Goal: Information Seeking & Learning: Check status

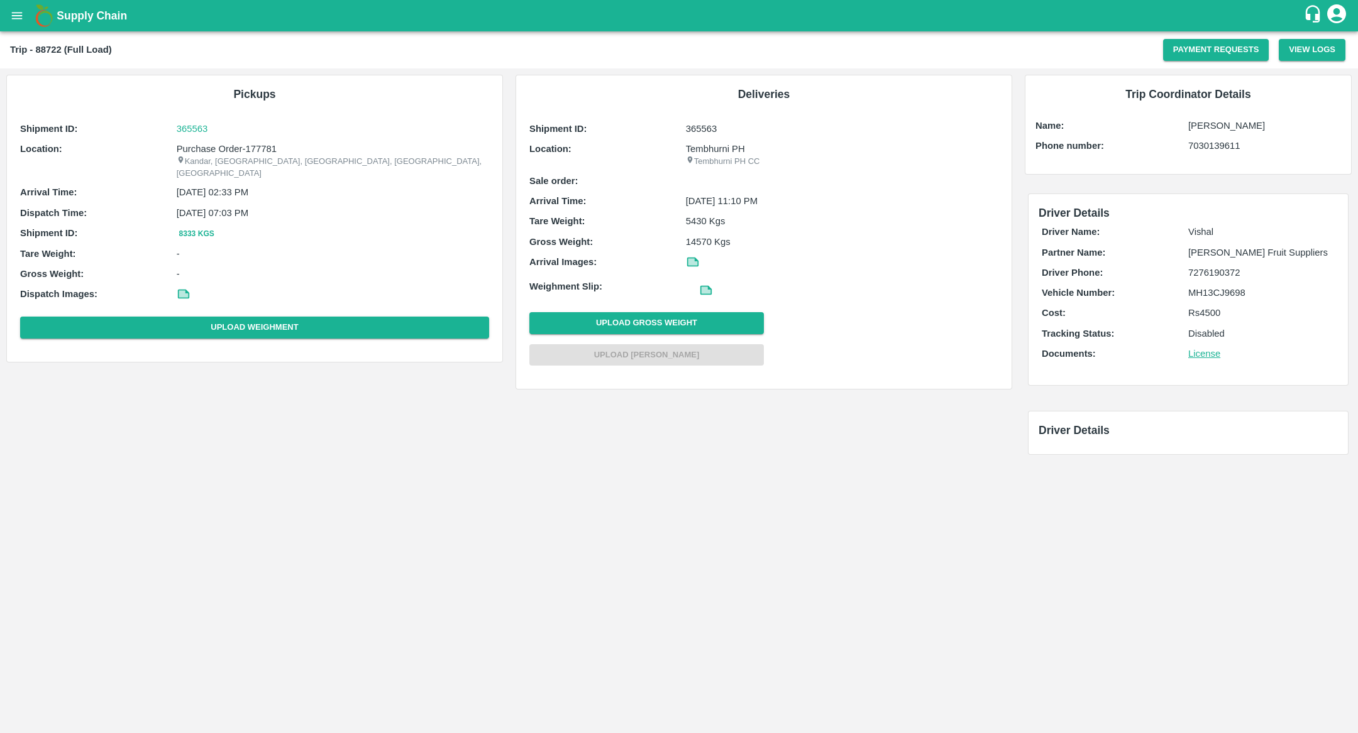
click at [705, 456] on div "Pickups Shipment ID: 365563 Location: Purchase Order-177781 Kandar, Karmala, So…" at bounding box center [509, 269] width 1018 height 400
click at [200, 127] on p "365563" at bounding box center [333, 129] width 312 height 14
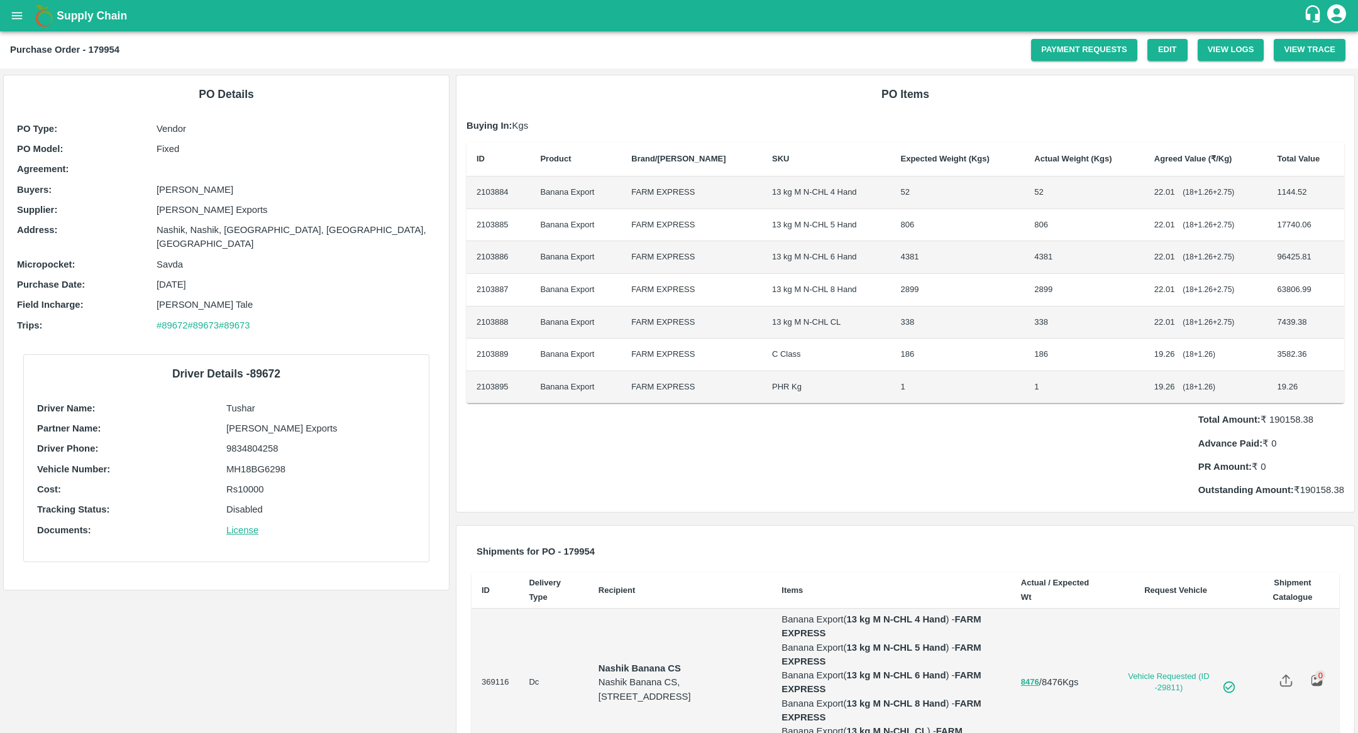
click at [719, 331] on td "FARM EXPRESS" at bounding box center [691, 323] width 141 height 33
click at [762, 347] on td "C Class" at bounding box center [826, 355] width 129 height 33
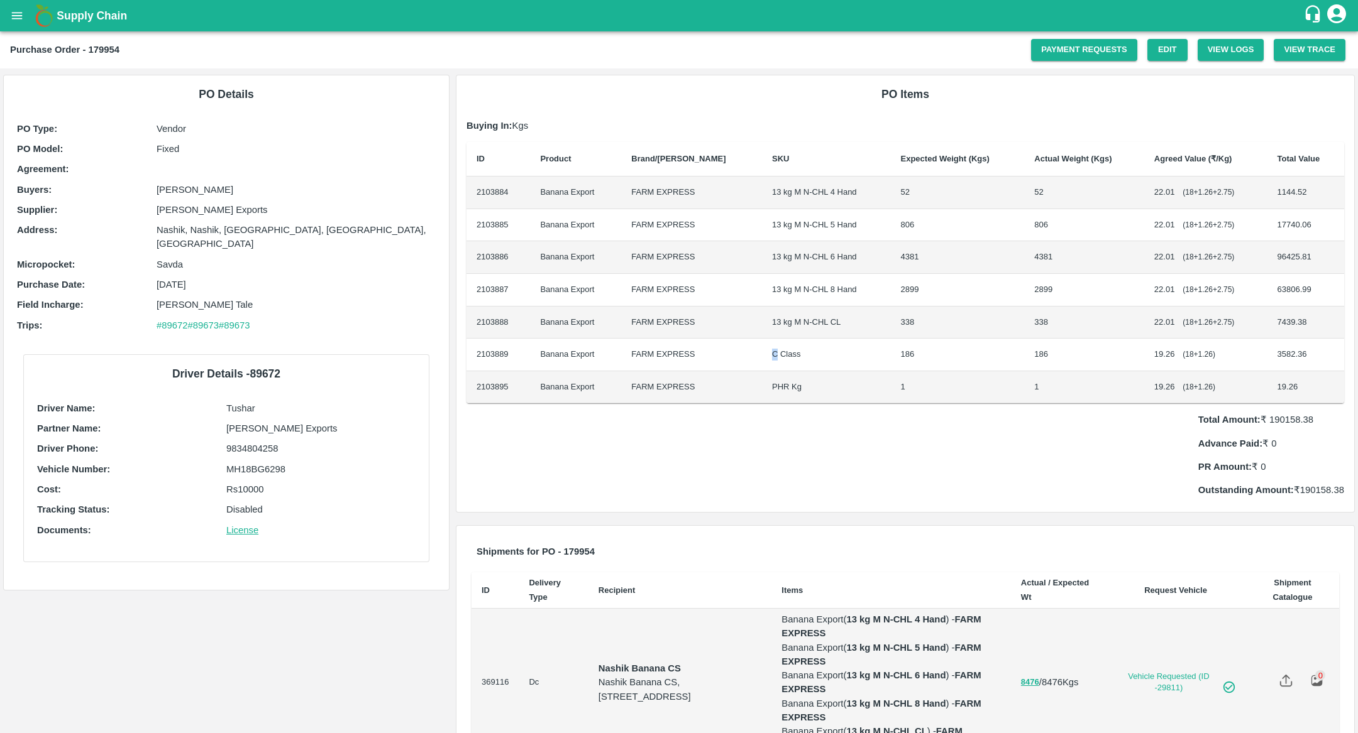
click at [762, 347] on td "C Class" at bounding box center [826, 355] width 129 height 33
click at [784, 371] on td "PHR Kg" at bounding box center [826, 387] width 129 height 33
click at [891, 345] on td "186" at bounding box center [958, 355] width 134 height 33
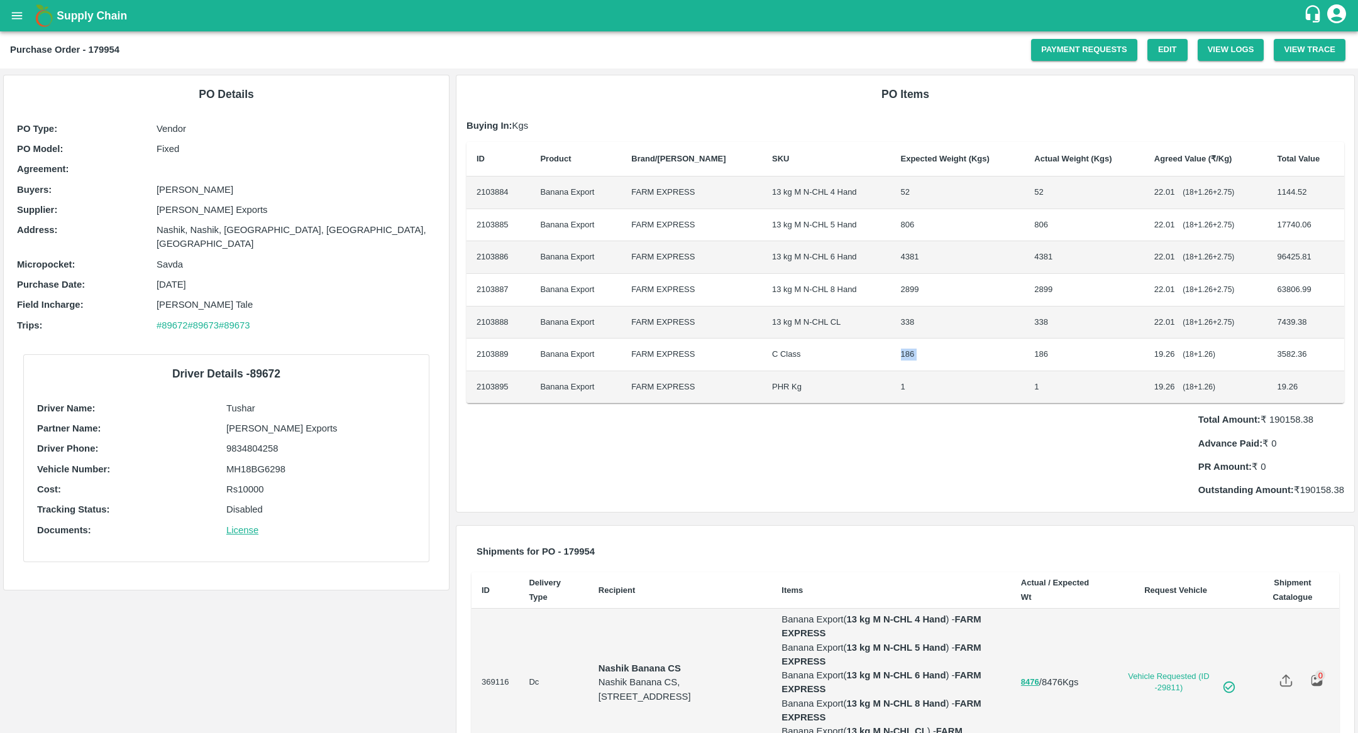
click at [974, 367] on td "186" at bounding box center [958, 355] width 134 height 33
click at [1051, 368] on td "186" at bounding box center [1084, 355] width 120 height 33
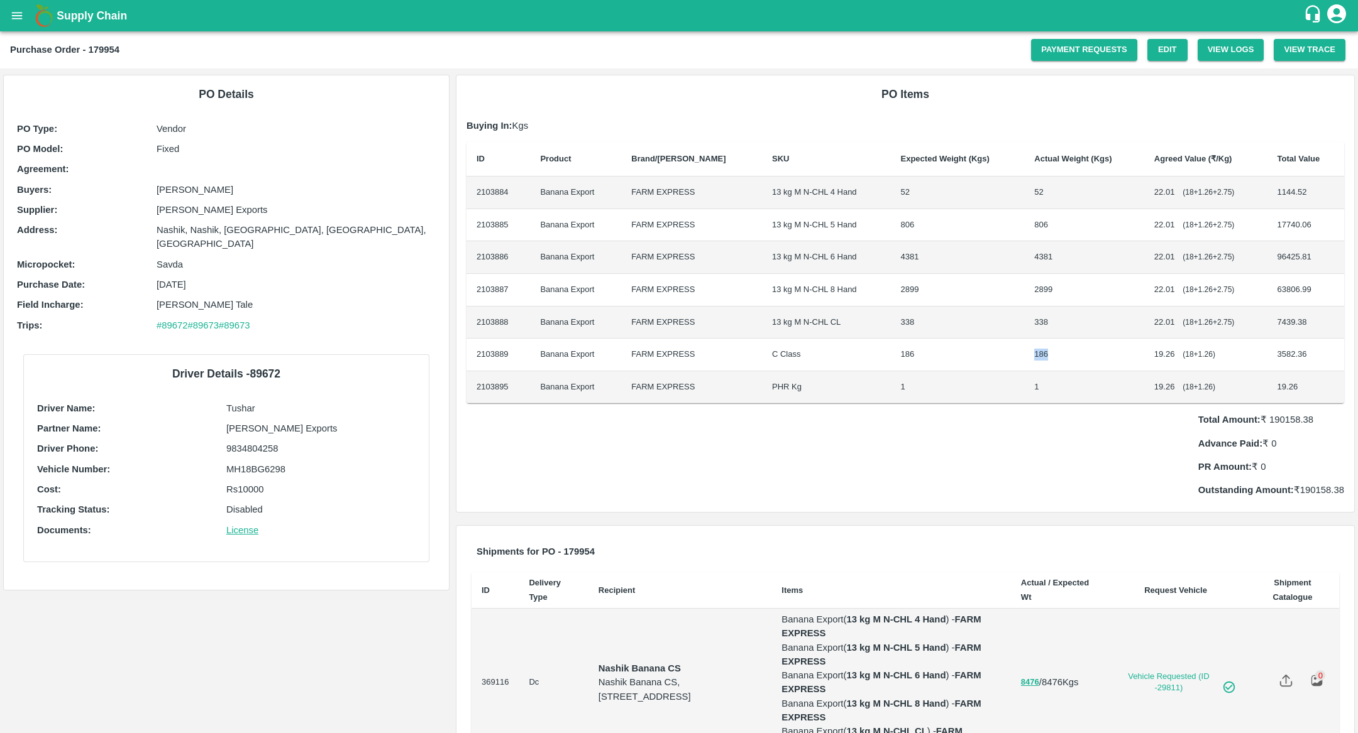
click at [1051, 368] on td "186" at bounding box center [1084, 355] width 120 height 33
click at [1024, 346] on td "186" at bounding box center [1084, 355] width 120 height 33
click at [1185, 368] on td "19.26 ( 18 + 1.26 )" at bounding box center [1205, 355] width 123 height 33
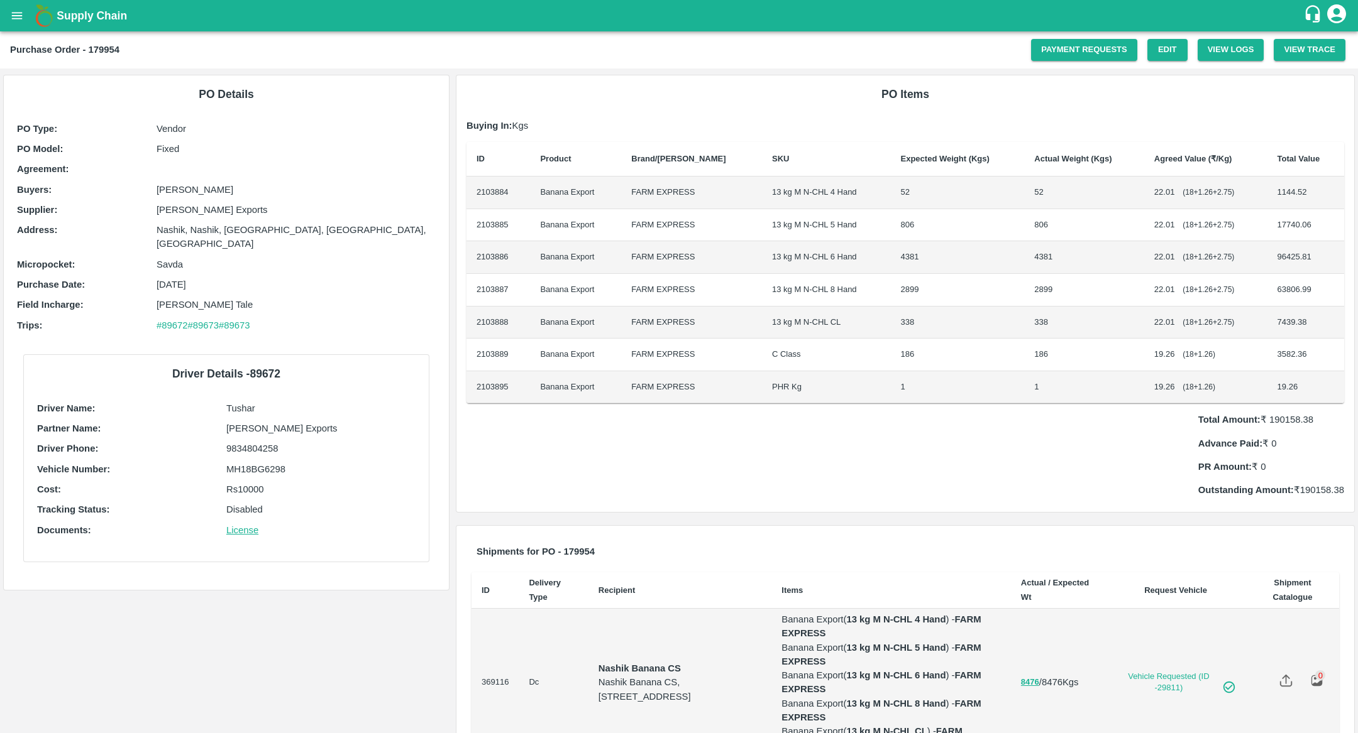
click at [1185, 368] on td "19.26 ( 18 + 1.26 )" at bounding box center [1205, 355] width 123 height 33
click at [1154, 356] on span "19.26" at bounding box center [1164, 353] width 21 height 9
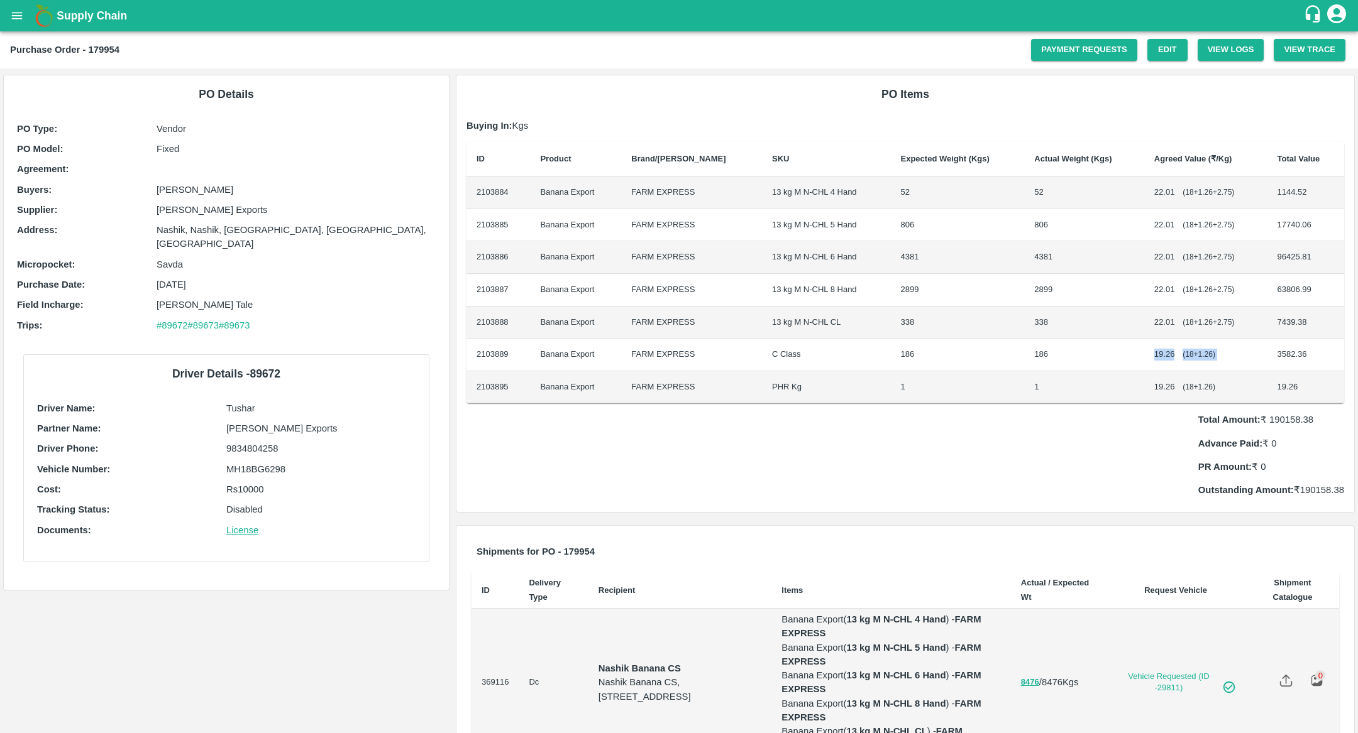
click at [1192, 351] on span "( 18 + 1.26 )" at bounding box center [1198, 354] width 33 height 9
click at [1295, 361] on td "3582.36" at bounding box center [1305, 355] width 77 height 33
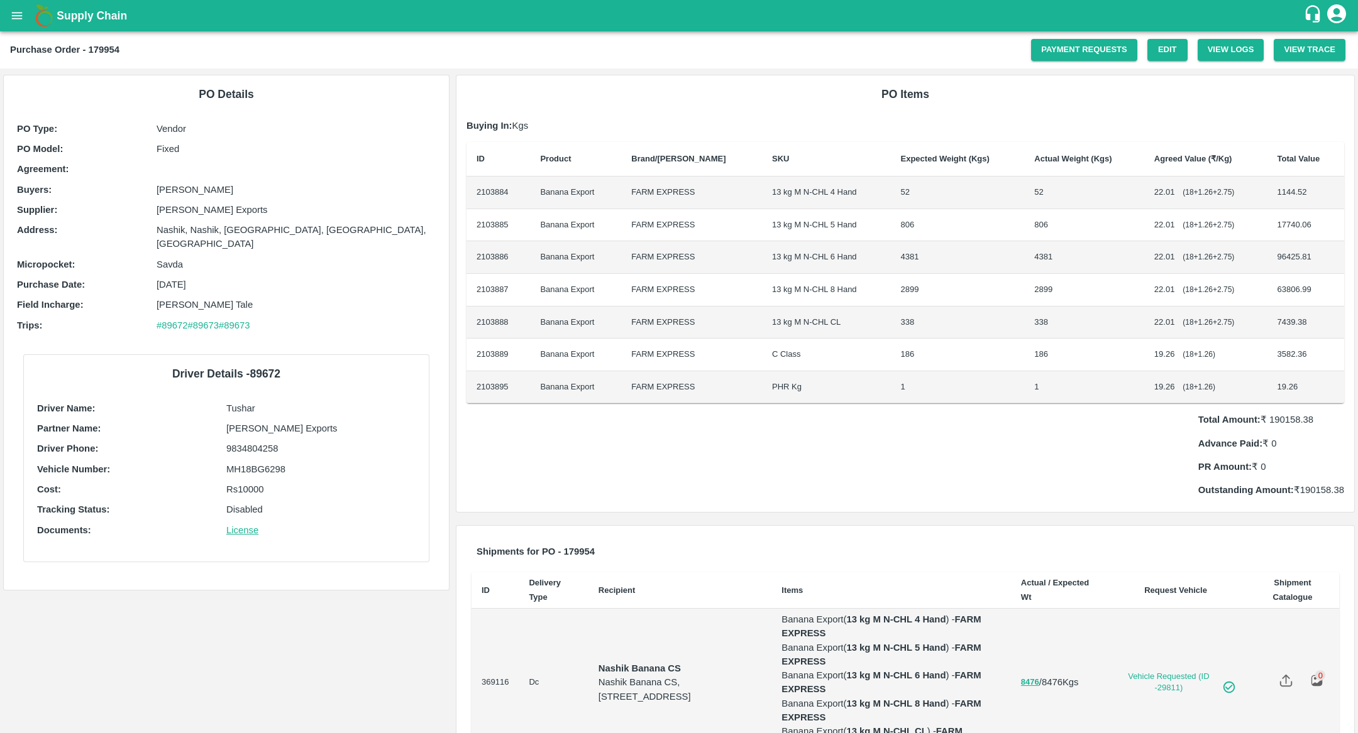
click at [1295, 361] on td "3582.36" at bounding box center [1305, 355] width 77 height 33
click at [1144, 350] on td "19.26 ( 18 + 1.26 )" at bounding box center [1205, 355] width 123 height 33
click at [616, 337] on td "Banana Export" at bounding box center [575, 323] width 91 height 33
click at [573, 358] on td "Banana Export" at bounding box center [575, 355] width 91 height 33
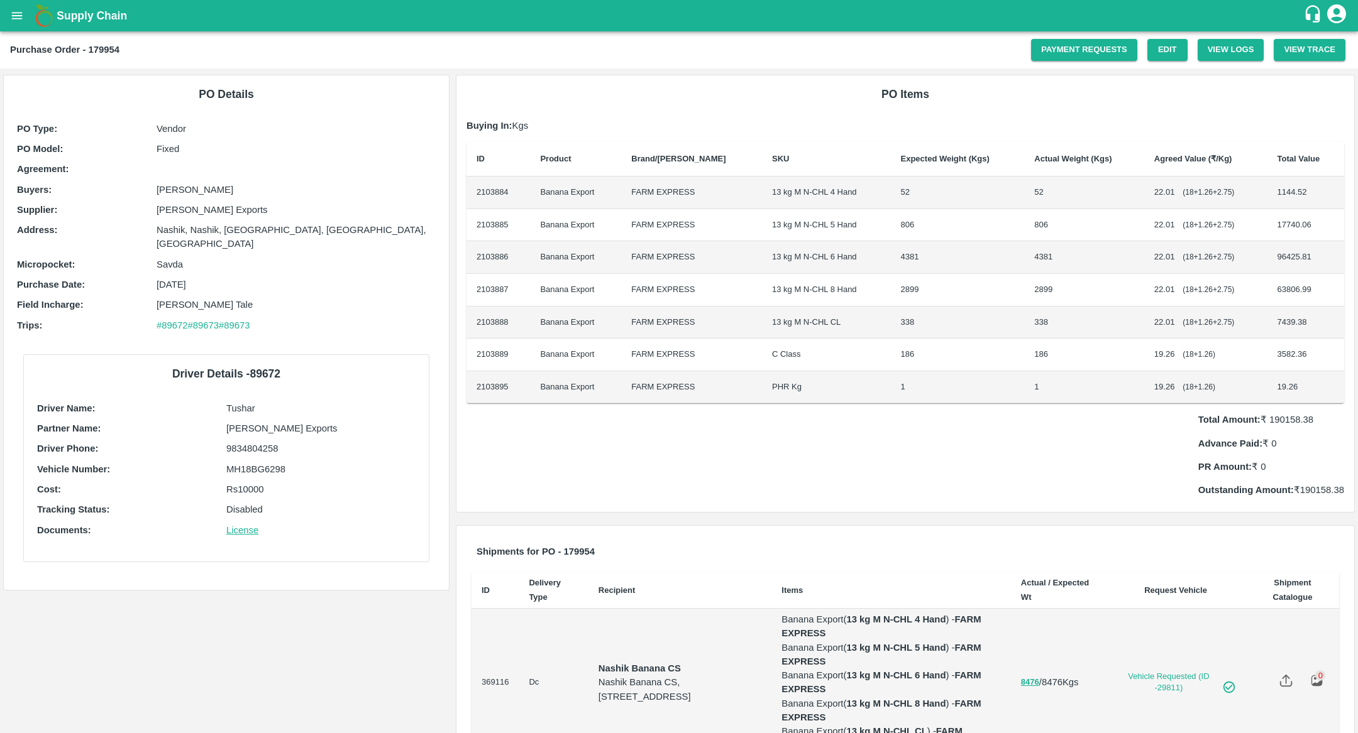
click at [573, 358] on td "Banana Export" at bounding box center [575, 355] width 91 height 33
click at [661, 356] on td "FARM EXPRESS" at bounding box center [691, 355] width 141 height 33
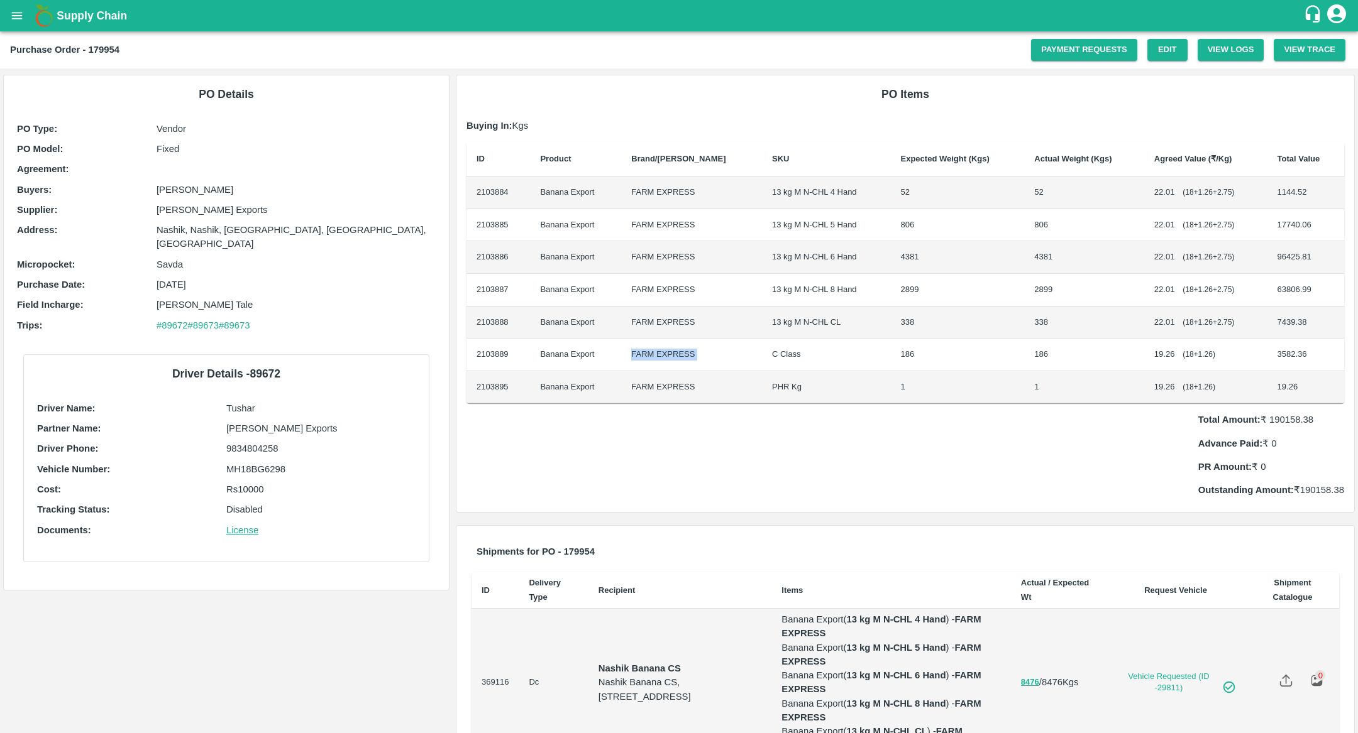
click at [791, 341] on td "C Class" at bounding box center [826, 355] width 129 height 33
click at [855, 352] on td "C Class" at bounding box center [826, 355] width 129 height 33
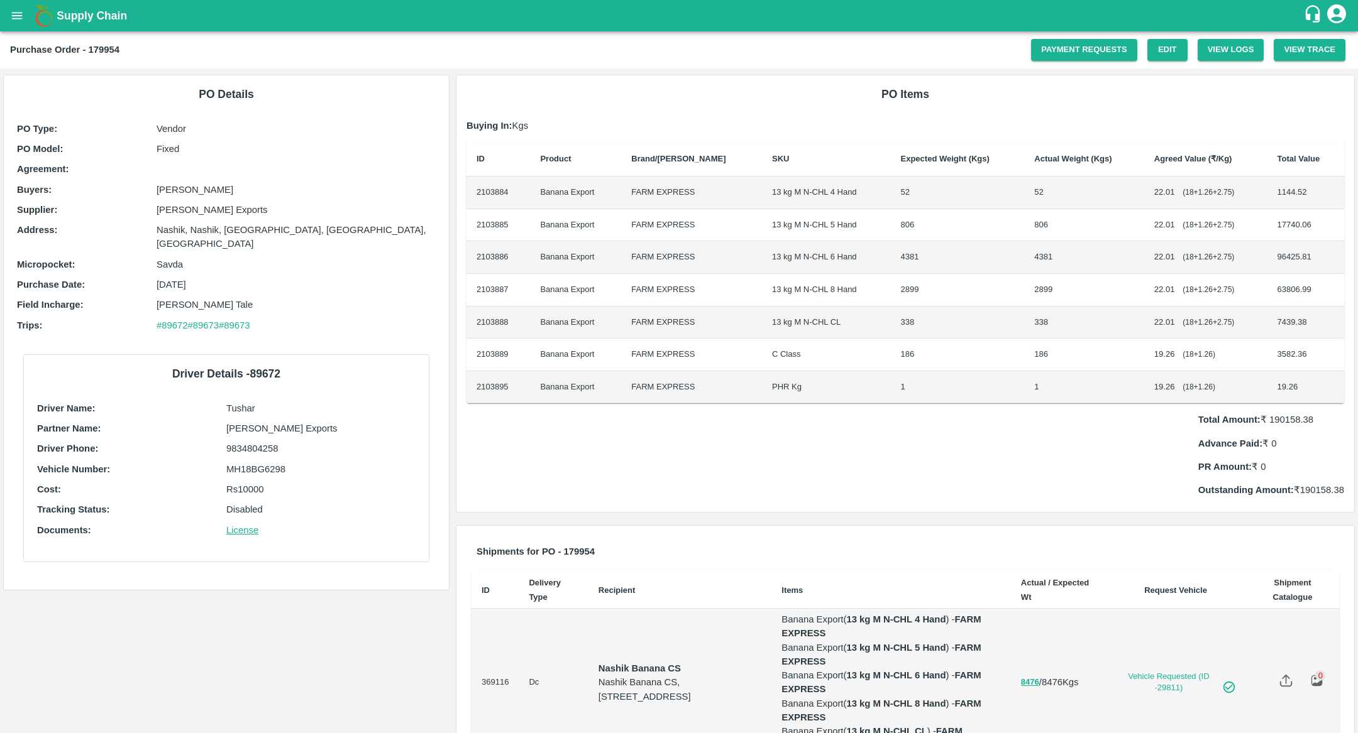
scroll to position [182, 0]
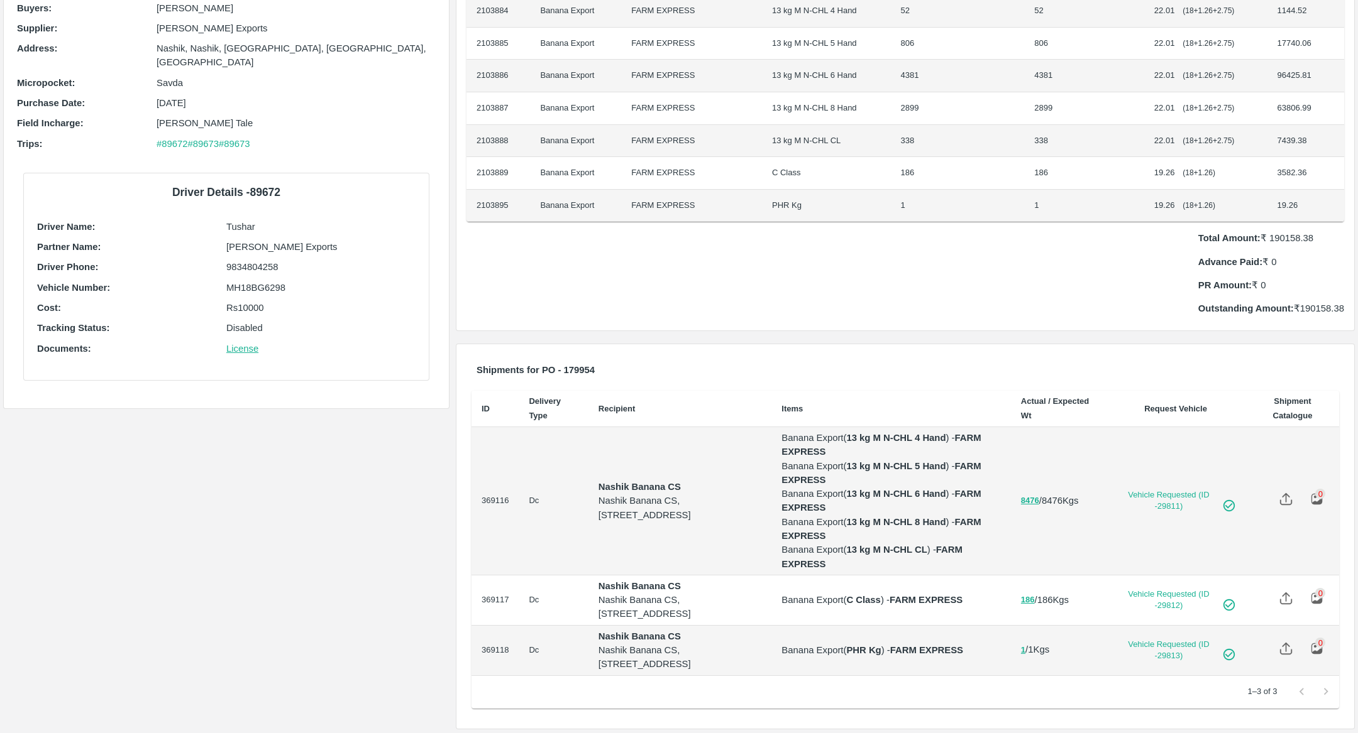
click at [966, 603] on p "Banana Export ( C Class ) - FARM EXPRESS" at bounding box center [890, 600] width 219 height 14
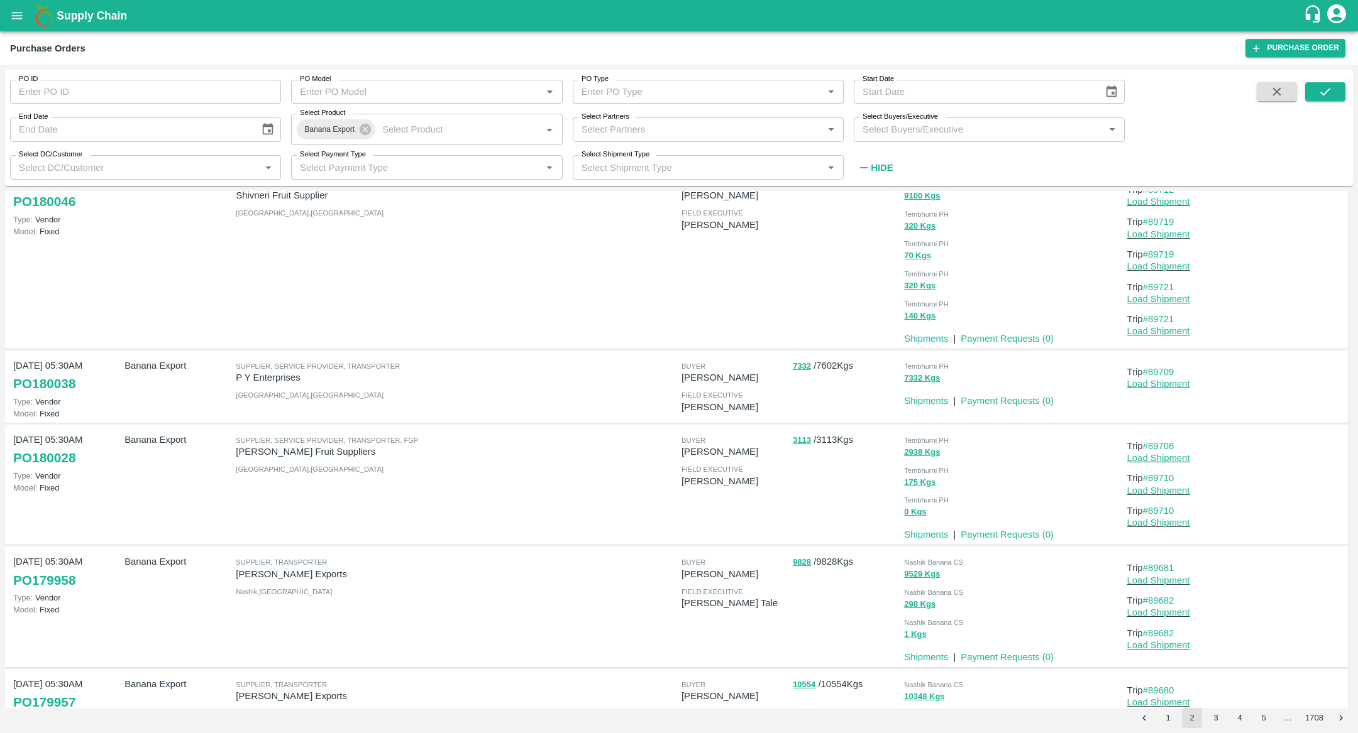
scroll to position [649, 0]
